Goal: Find specific page/section: Find specific page/section

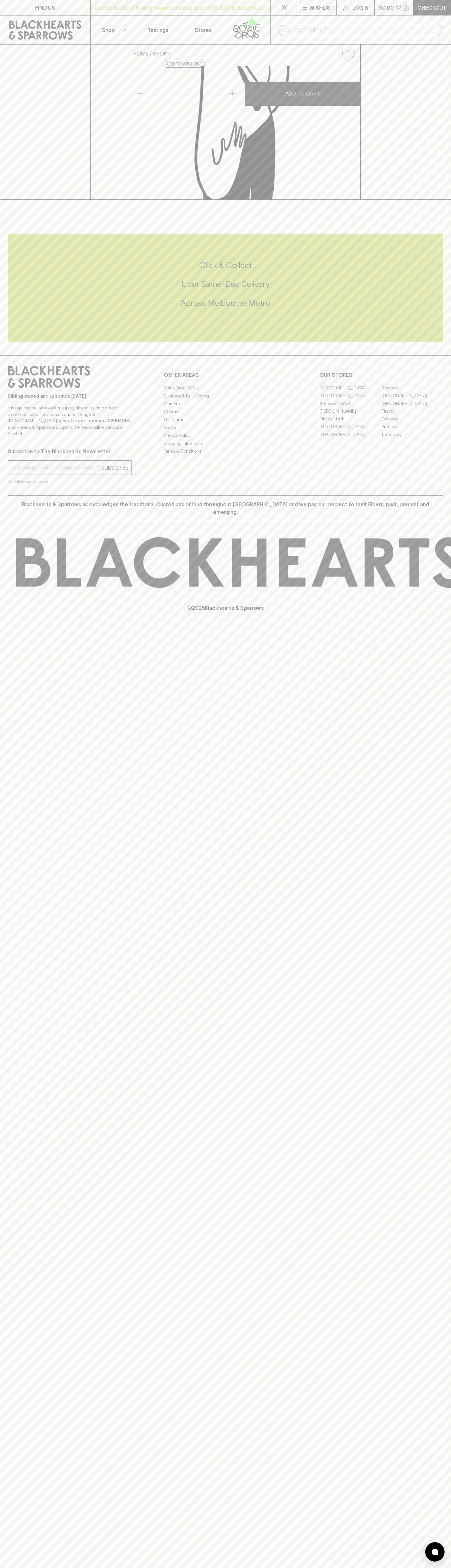
click at [9, 12] on link "FIND US" at bounding box center [45, 7] width 90 height 15
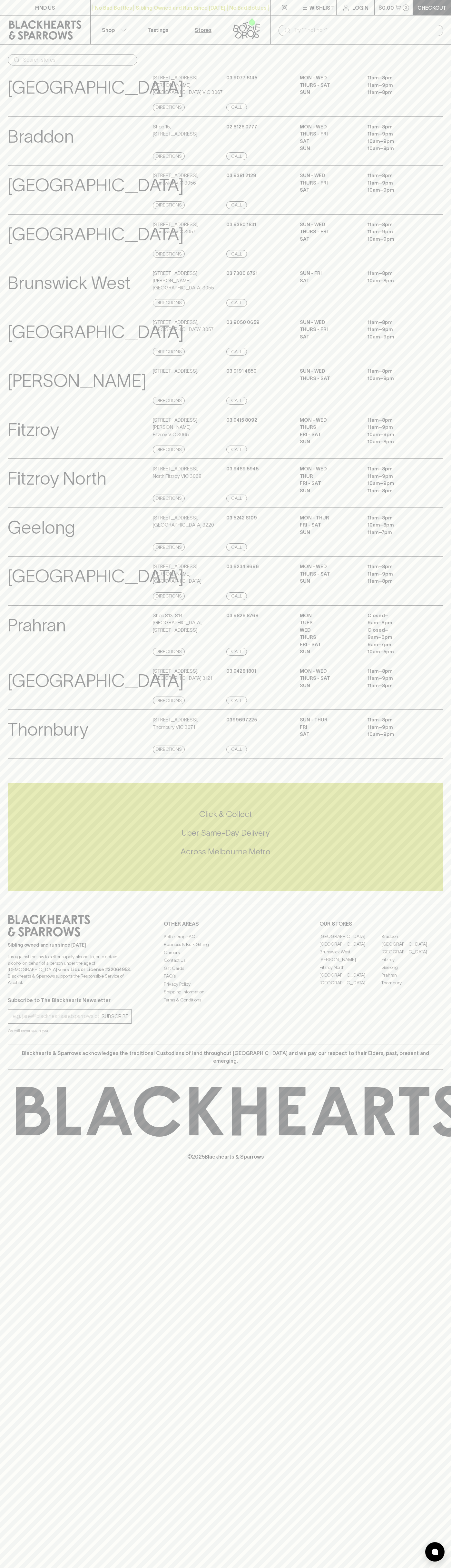
click at [445, 991] on div "Sibling owned and run since 2006 It is against the law to sell or supply alcoho…" at bounding box center [225, 974] width 451 height 140
click at [80, 1567] on html "FIND US | No Bad Bottles | Sibling Owned and Run Since 2006 | No Bad Bottles | …" at bounding box center [225, 784] width 451 height 1568
click at [4, 842] on div "FIND US | No Bad Bottles | Sibling Owned and Run Since 2006 | No Bad Bottles | …" at bounding box center [225, 784] width 451 height 1568
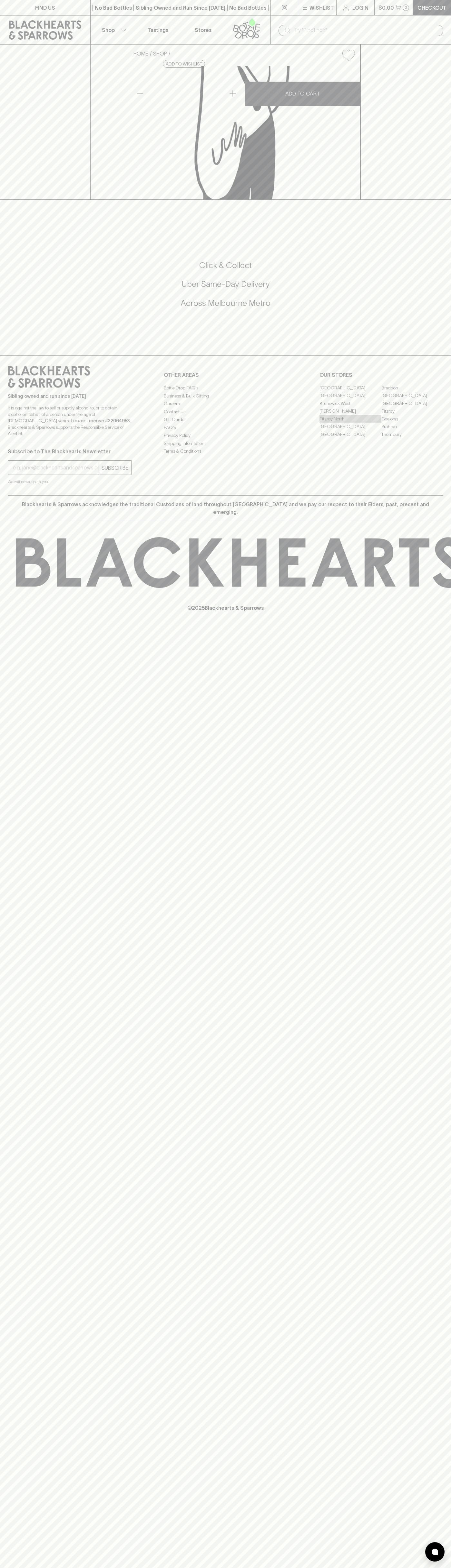
click at [350, 423] on link "Fitzroy North" at bounding box center [351, 418] width 62 height 8
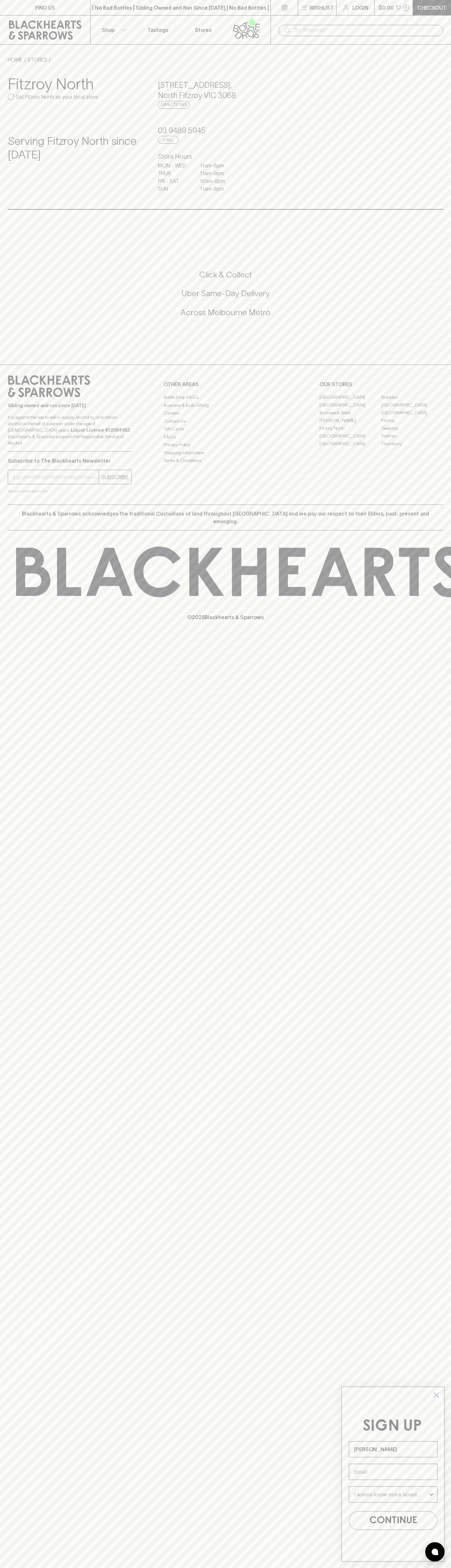
type input "[PERSON_NAME]"
